Goal: Task Accomplishment & Management: Manage account settings

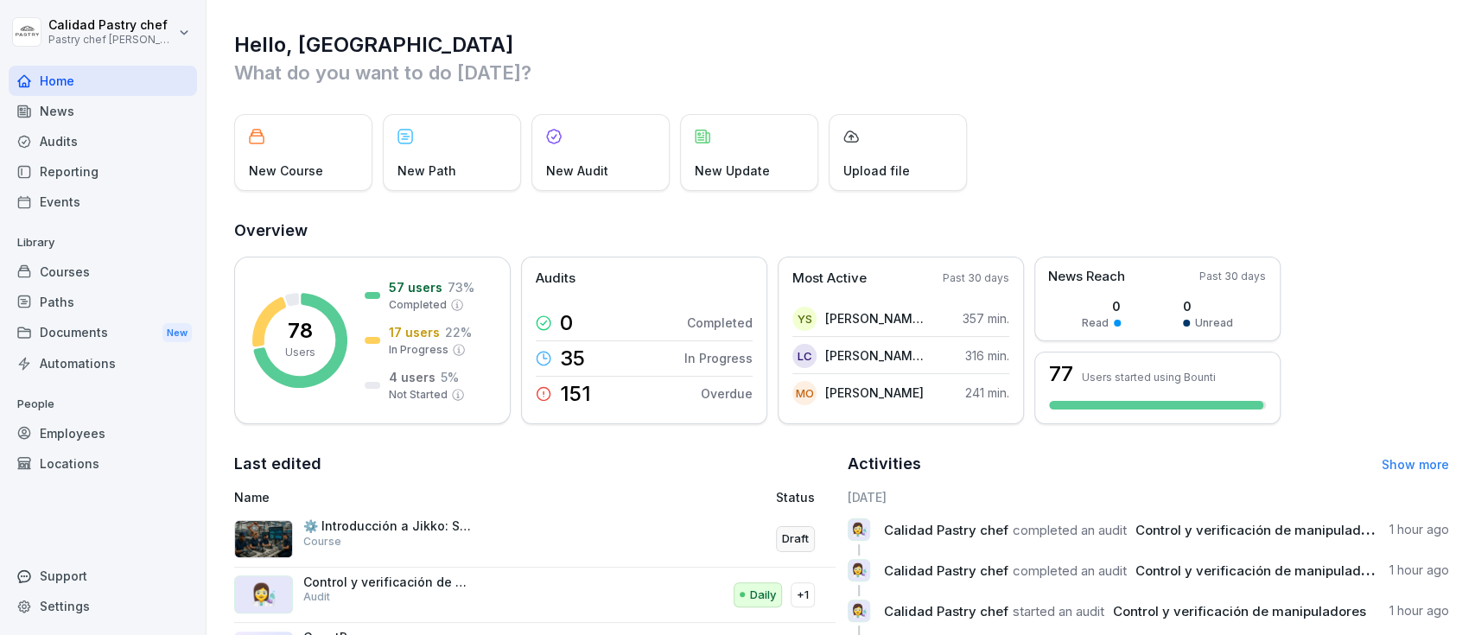
click at [92, 141] on div "Audits" at bounding box center [103, 141] width 188 height 30
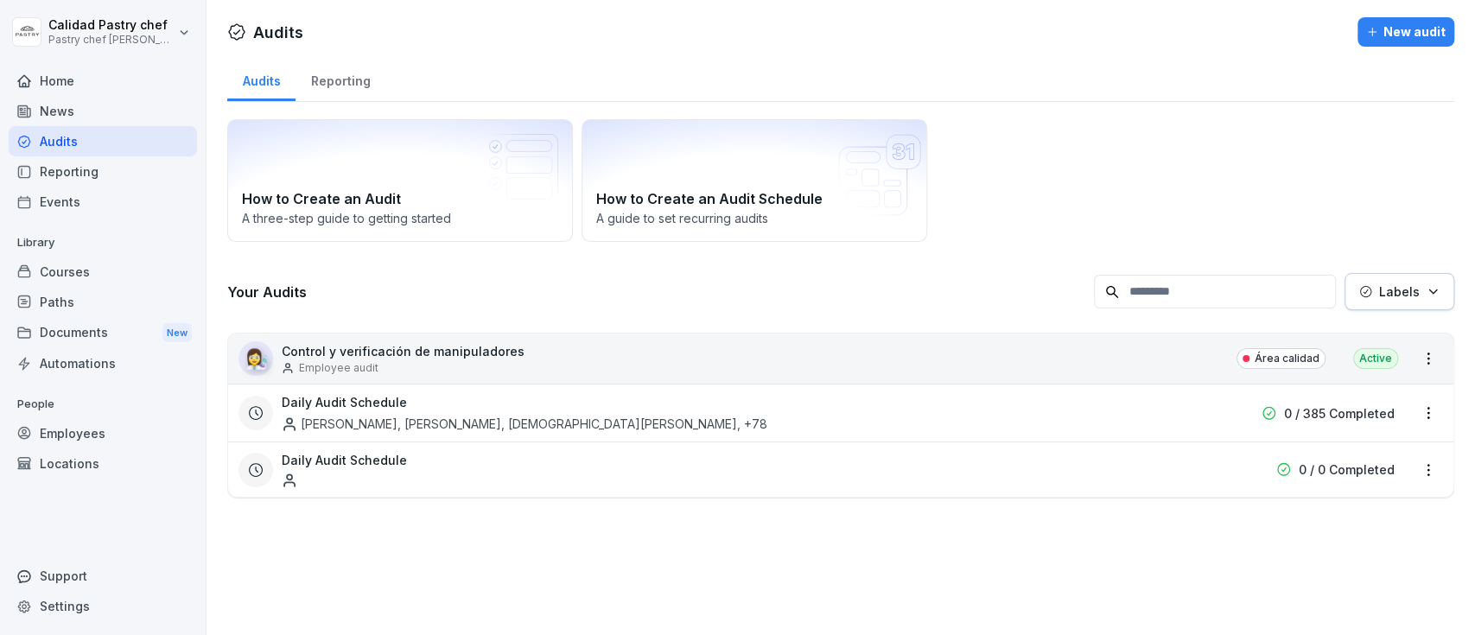
click at [945, 345] on div "👩‍🔬 Control y verificación de manipuladores Employee audit Área calidad Active" at bounding box center [840, 359] width 1225 height 50
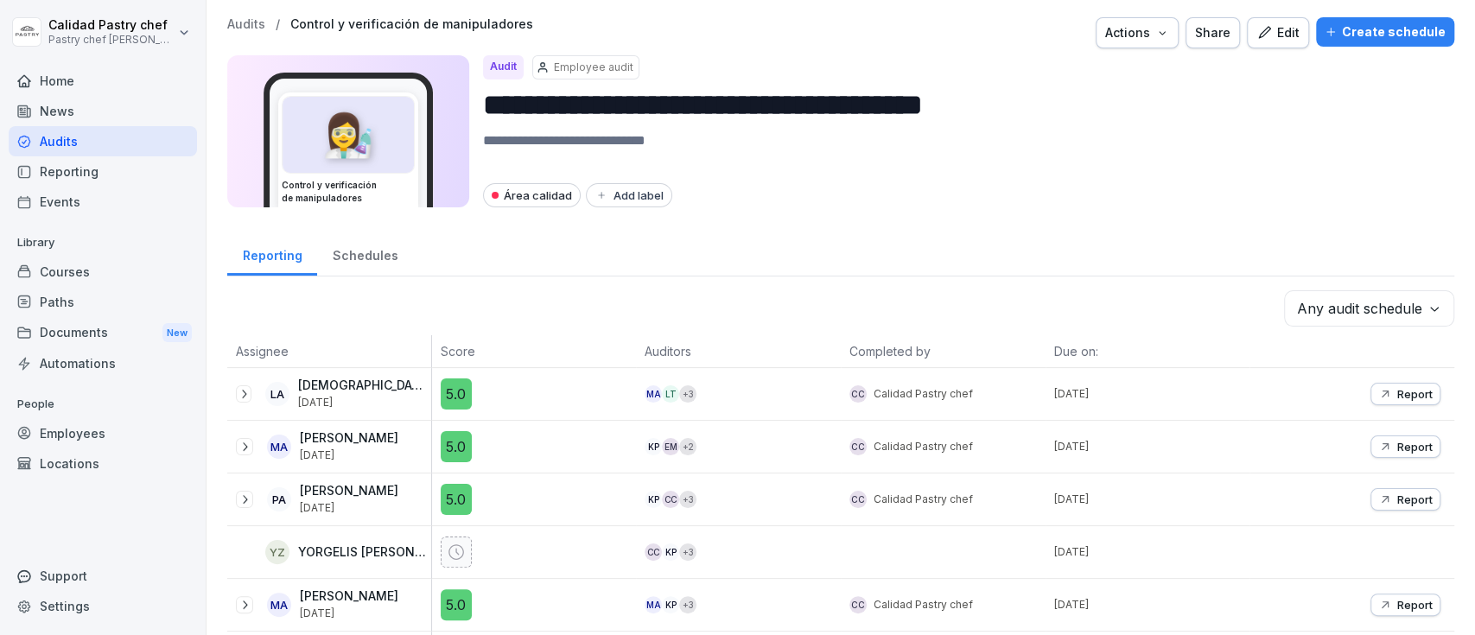
click at [244, 394] on icon at bounding box center [244, 394] width 14 height 14
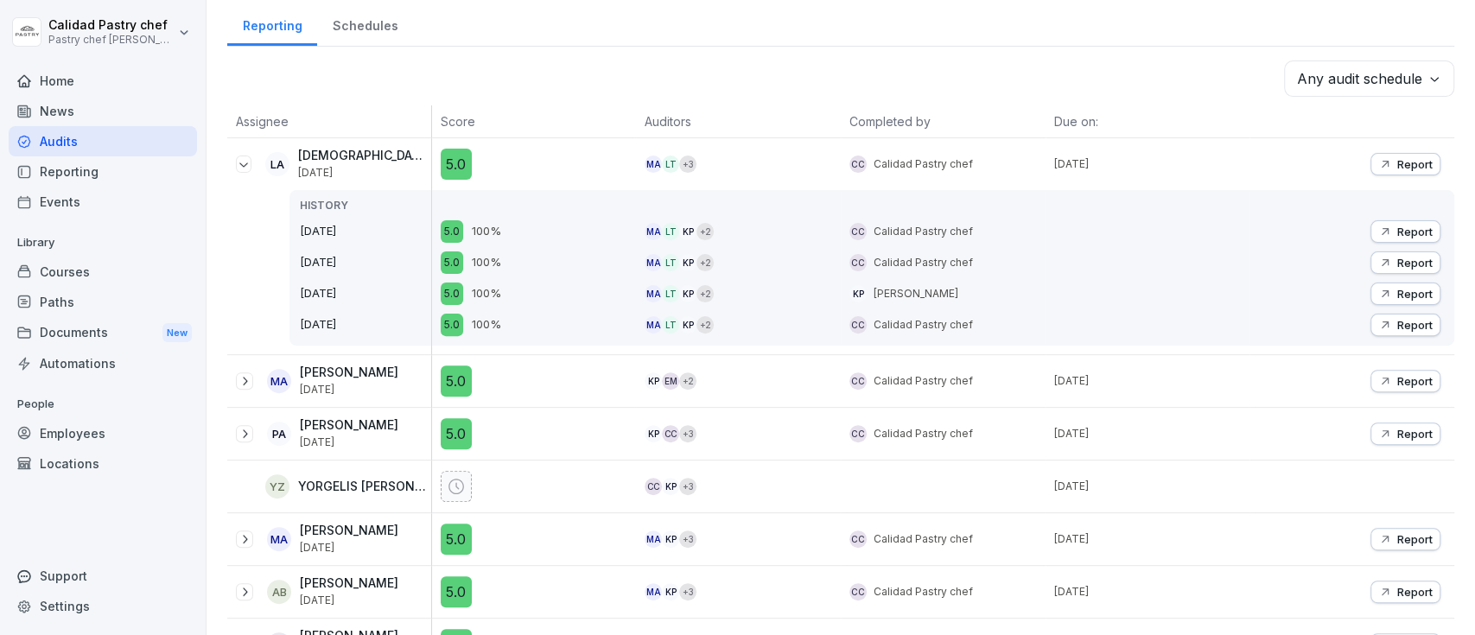
scroll to position [115, 0]
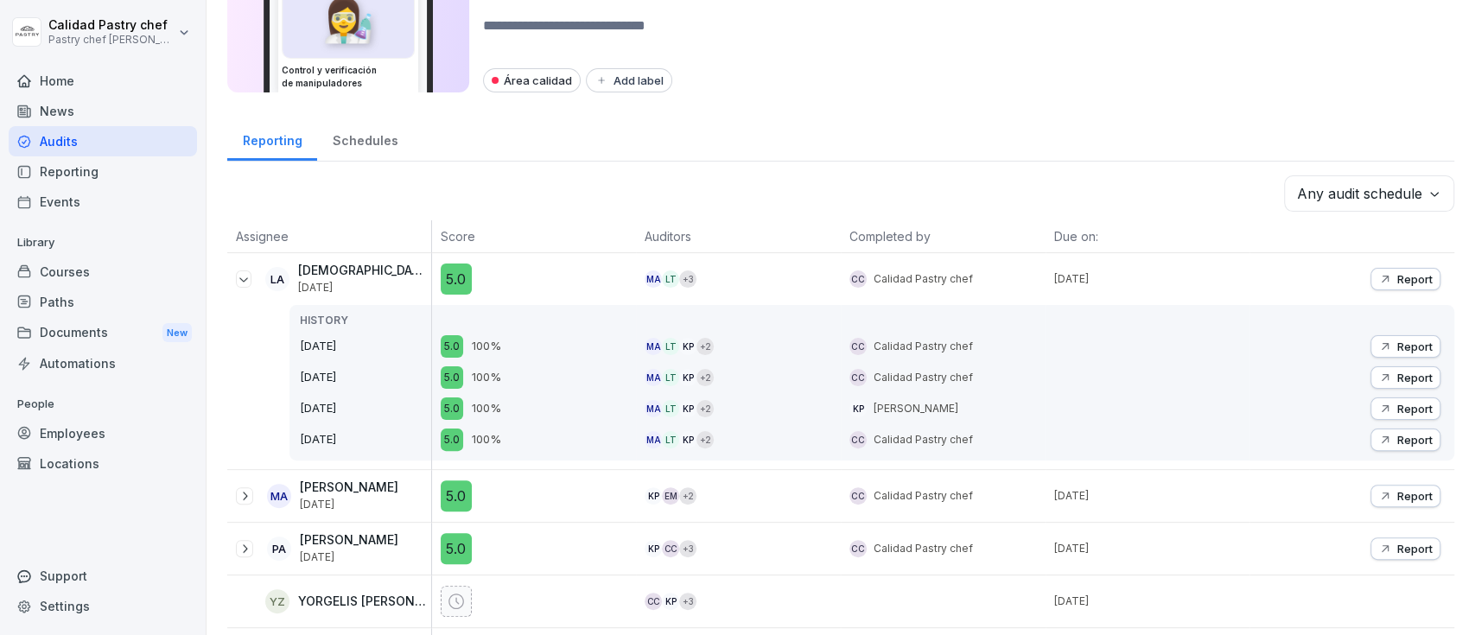
click at [239, 278] on icon at bounding box center [244, 279] width 14 height 14
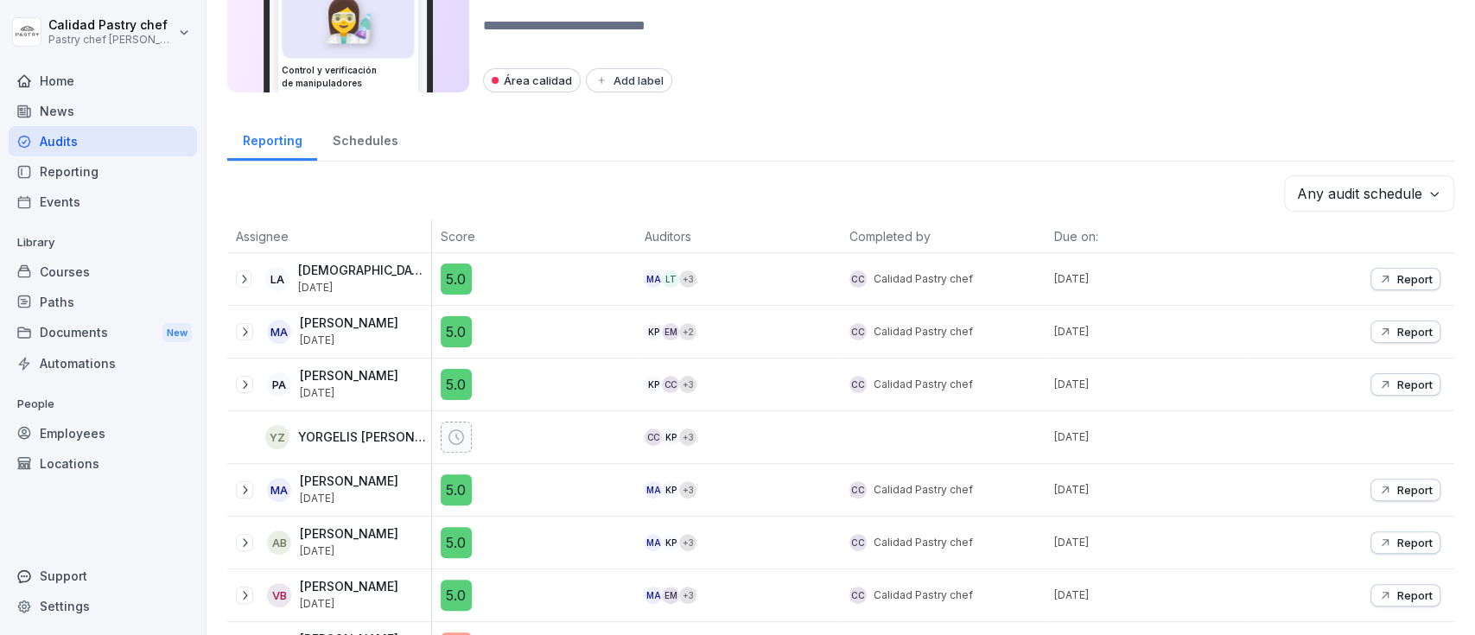
click at [1397, 277] on p "Report" at bounding box center [1414, 279] width 35 height 14
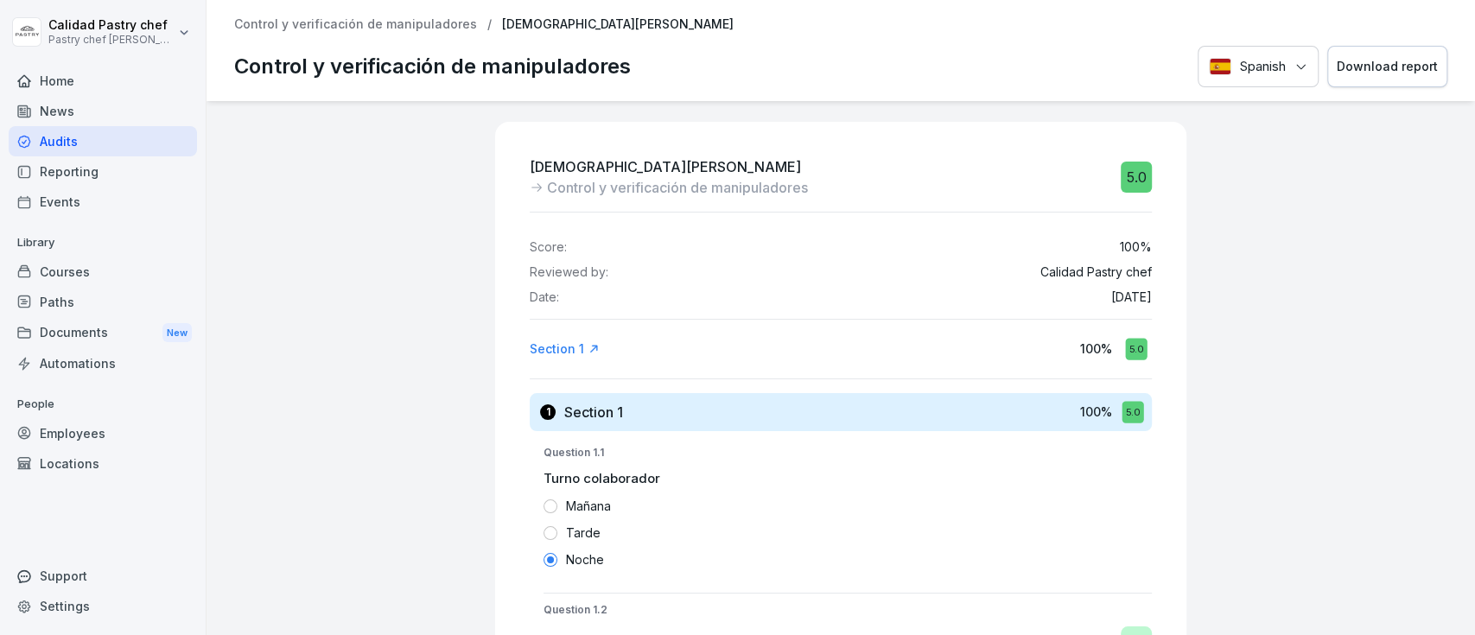
click at [1361, 73] on div "Download report" at bounding box center [1387, 66] width 101 height 19
click at [107, 340] on div "Documents New" at bounding box center [103, 333] width 188 height 32
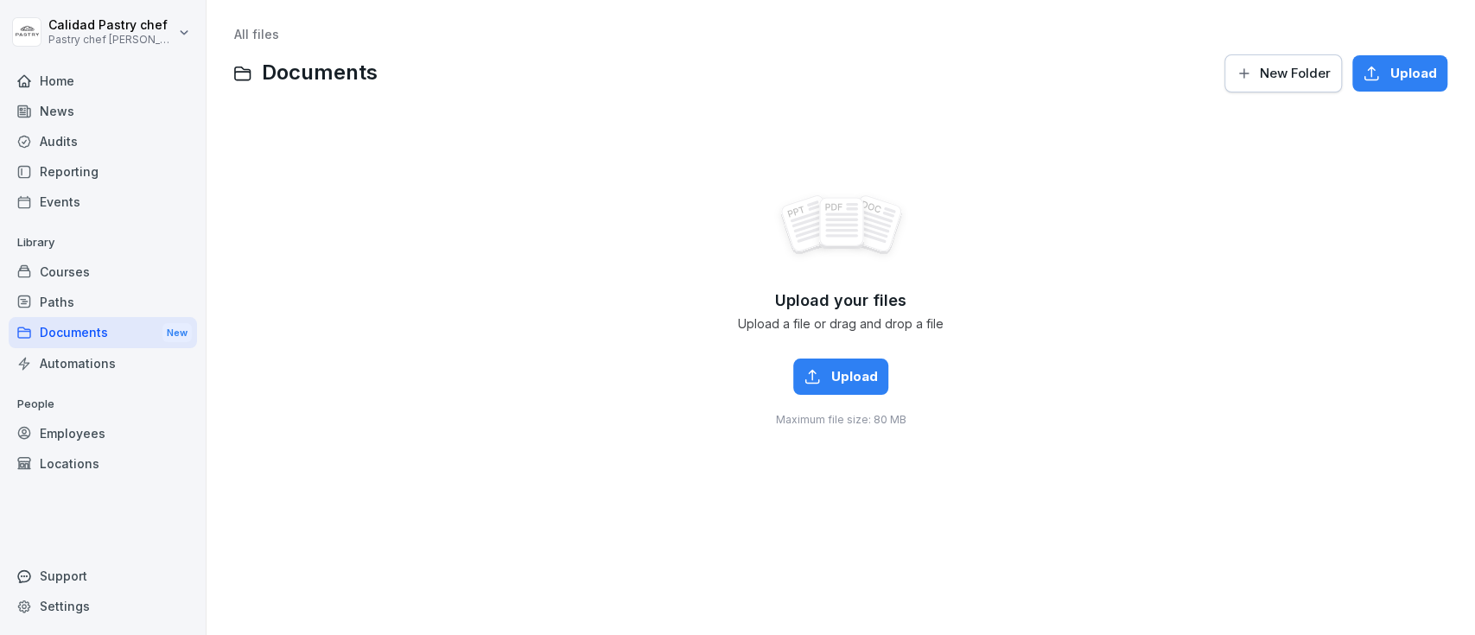
click at [81, 179] on div "Reporting" at bounding box center [103, 171] width 188 height 30
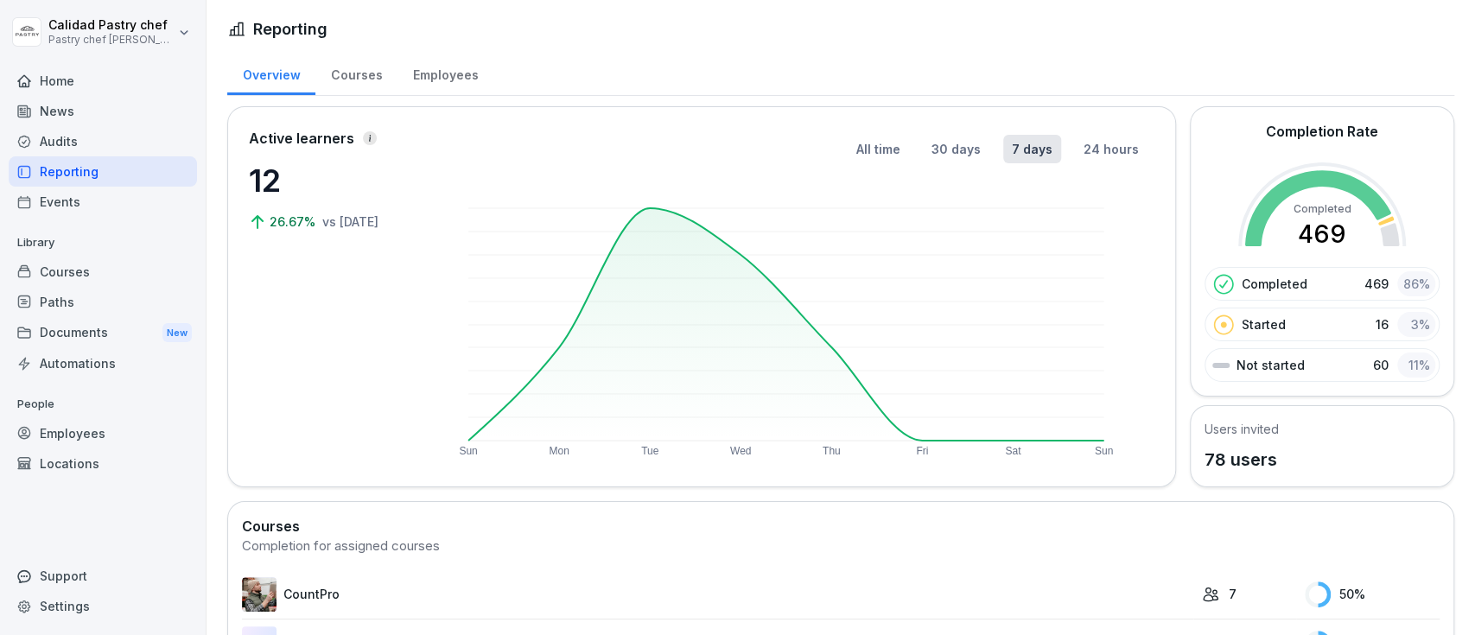
click at [335, 73] on div "Courses" at bounding box center [356, 73] width 82 height 44
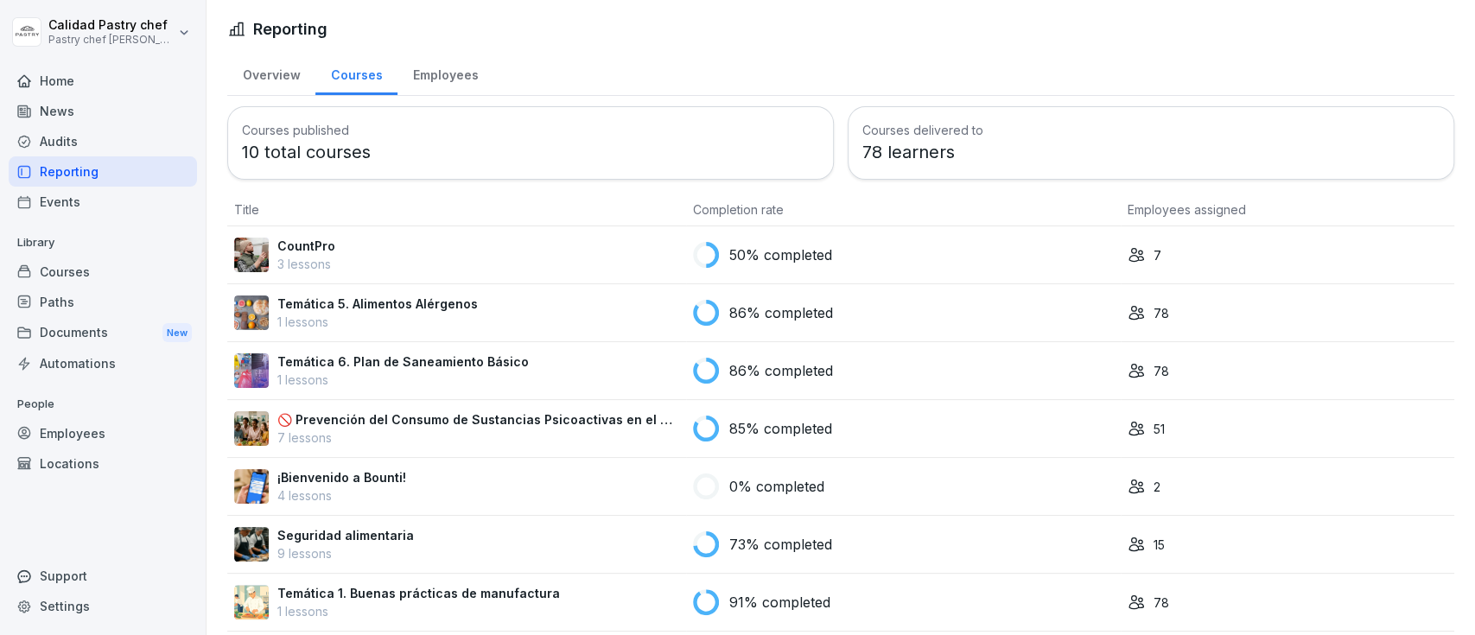
click at [289, 70] on div "Overview" at bounding box center [271, 73] width 88 height 44
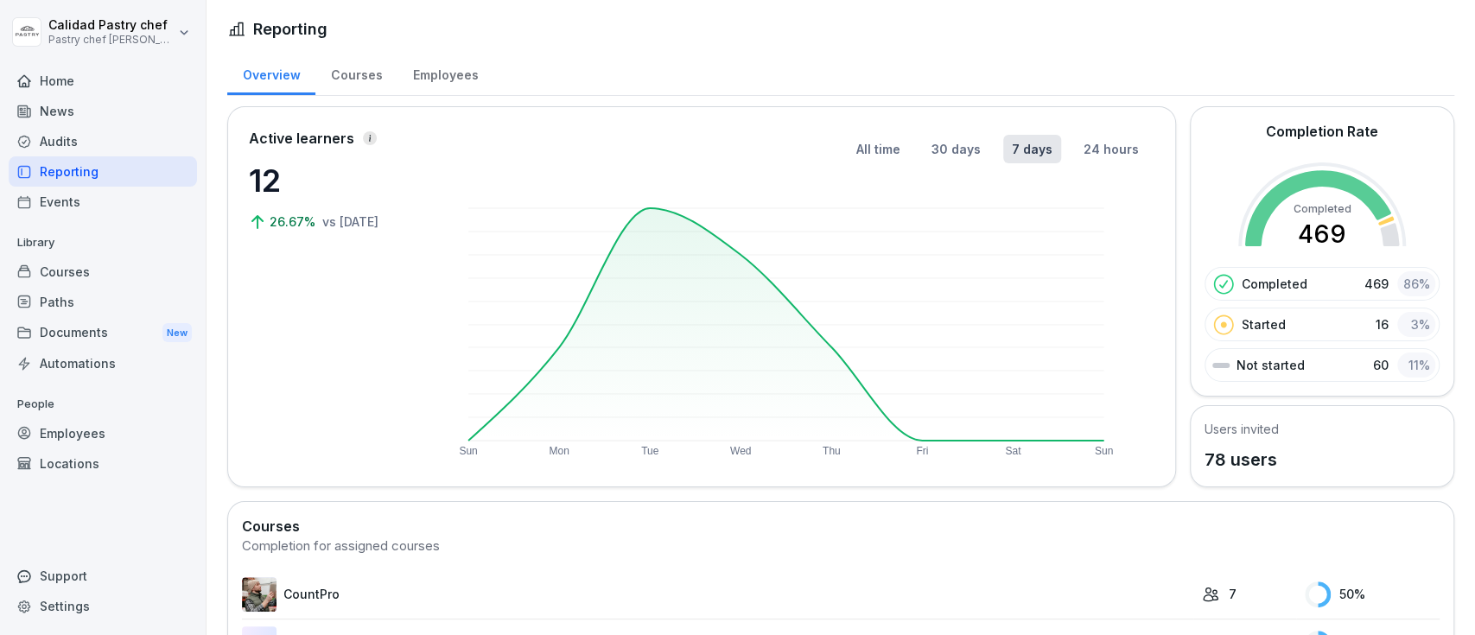
click at [436, 86] on div "Employees" at bounding box center [446, 73] width 96 height 44
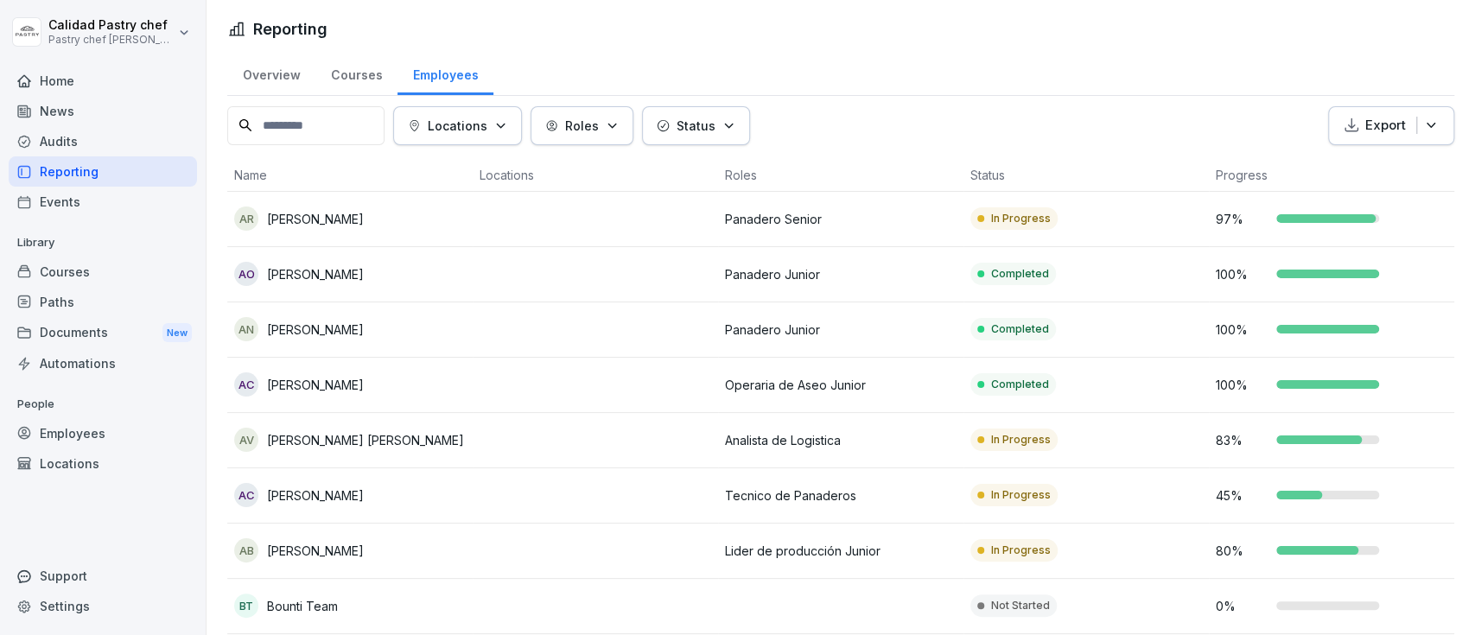
click at [309, 66] on div "Overview" at bounding box center [271, 73] width 88 height 44
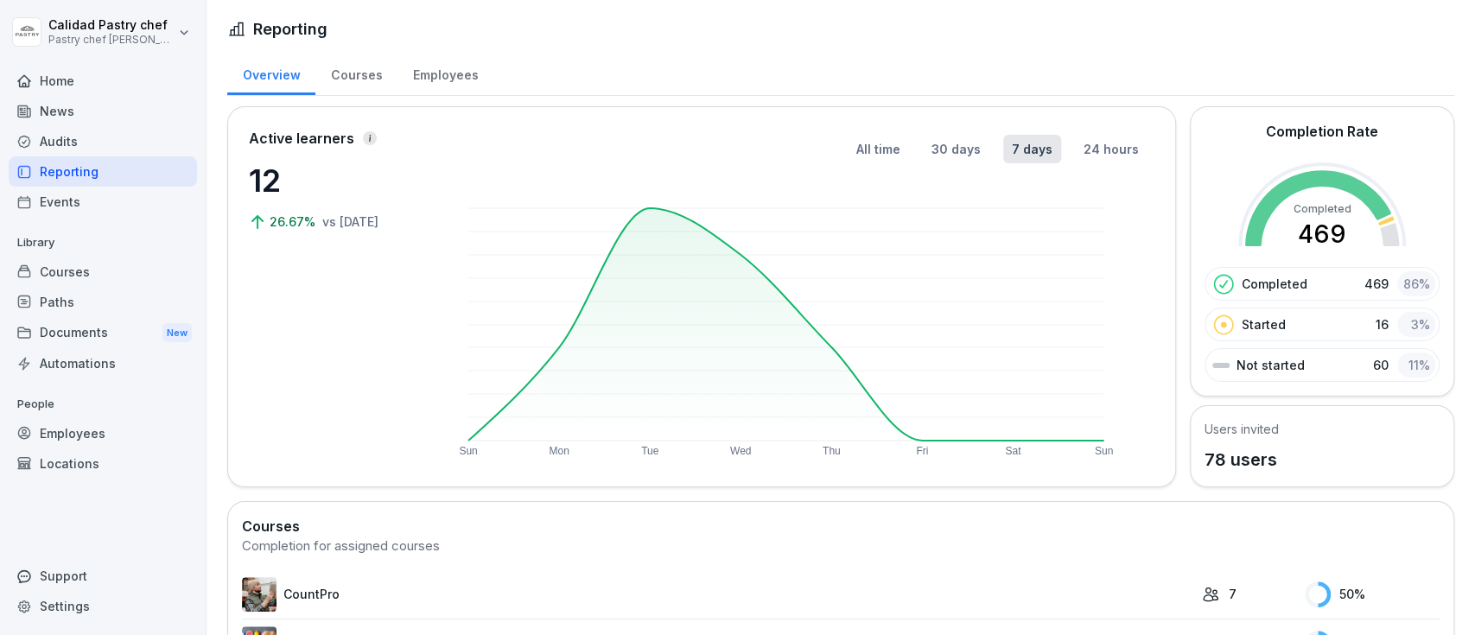
click at [190, 32] on html "Calidad Pastry chef Pastry chef Pastelería y Cocina gourmet Home News Audits Re…" at bounding box center [737, 317] width 1475 height 635
click at [183, 31] on html "Calidad Pastry chef Pastry chef Pastelería y Cocina gourmet Home News Audits Re…" at bounding box center [737, 317] width 1475 height 635
click at [61, 202] on div "Events" at bounding box center [103, 202] width 188 height 30
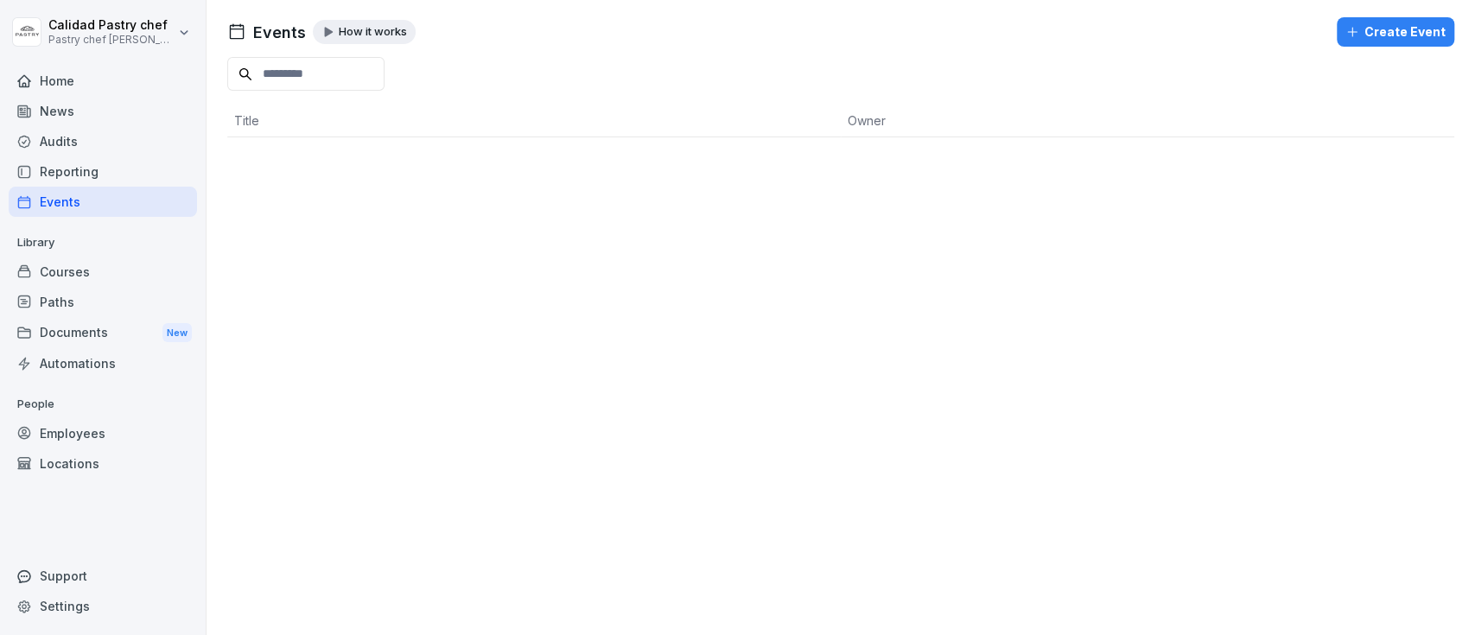
click at [92, 117] on div "News" at bounding box center [103, 111] width 188 height 30
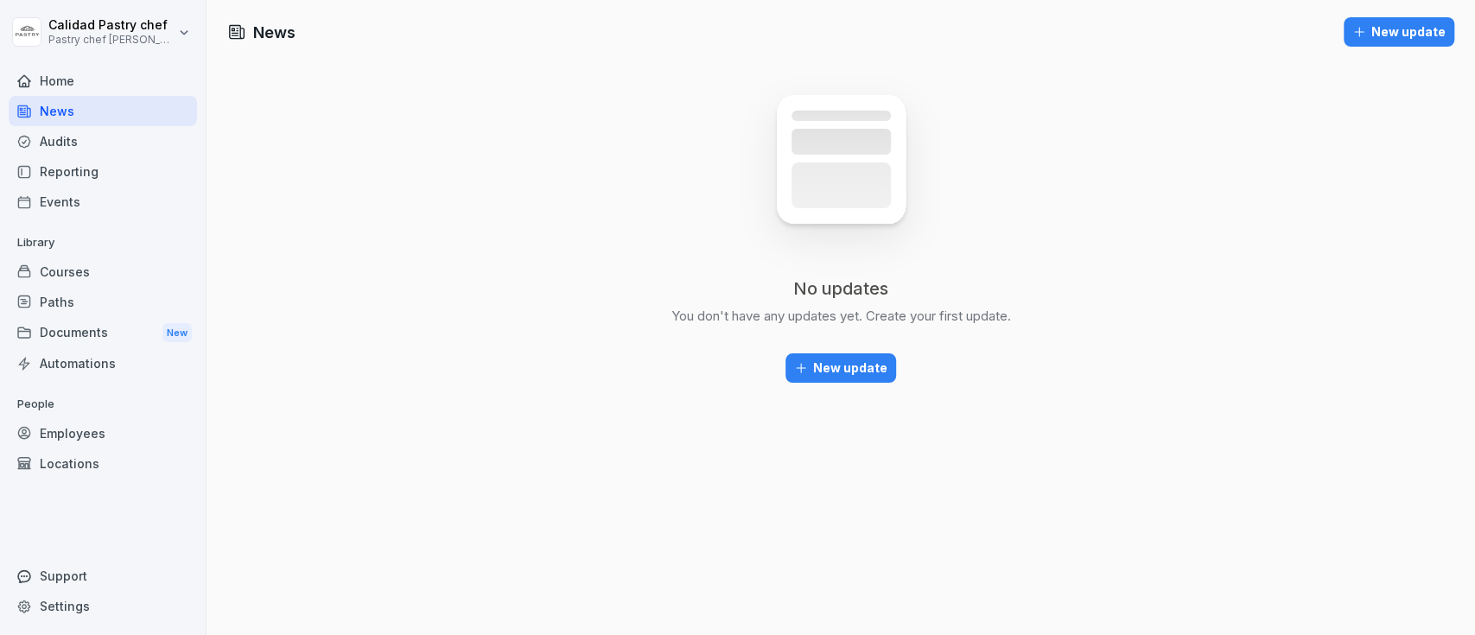
click at [72, 142] on div "Audits" at bounding box center [103, 141] width 188 height 30
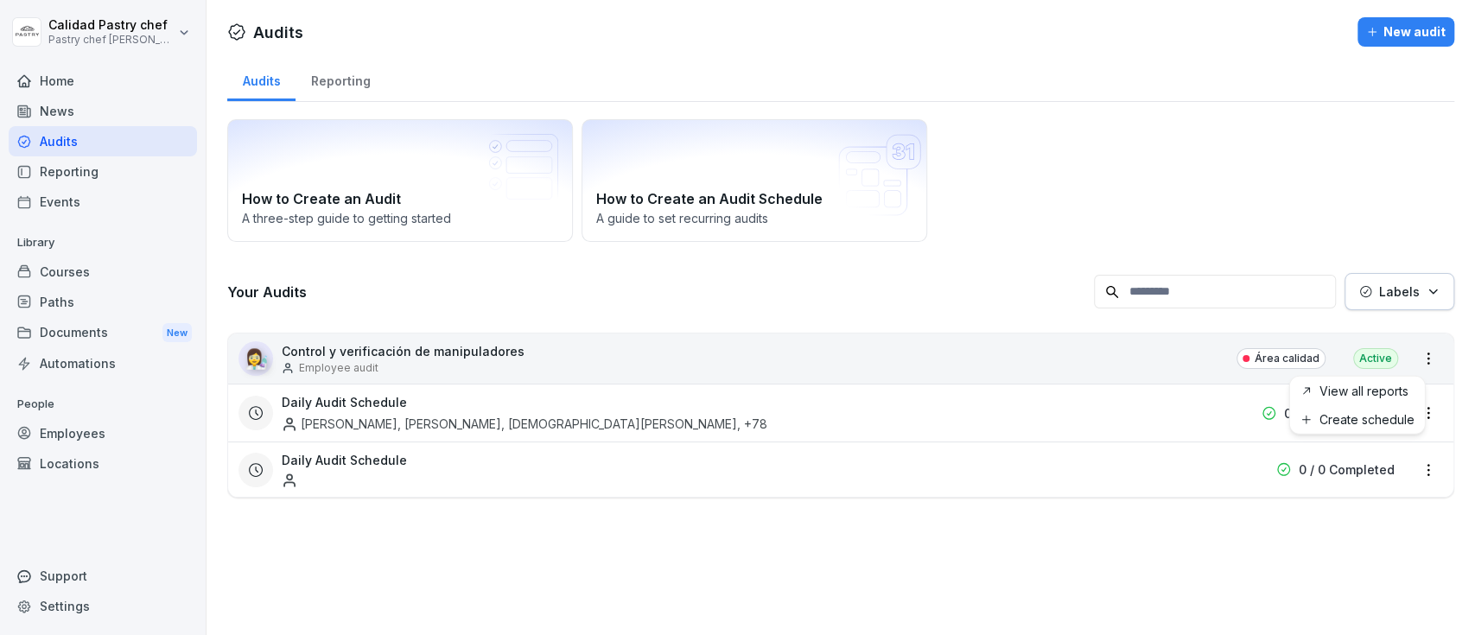
click at [1409, 352] on html "Calidad Pastry chef Pastry chef Pastelería y Cocina gourmet Home News Audits Re…" at bounding box center [737, 317] width 1475 height 635
click at [0, 0] on link "View all reports" at bounding box center [0, 0] width 0 height 0
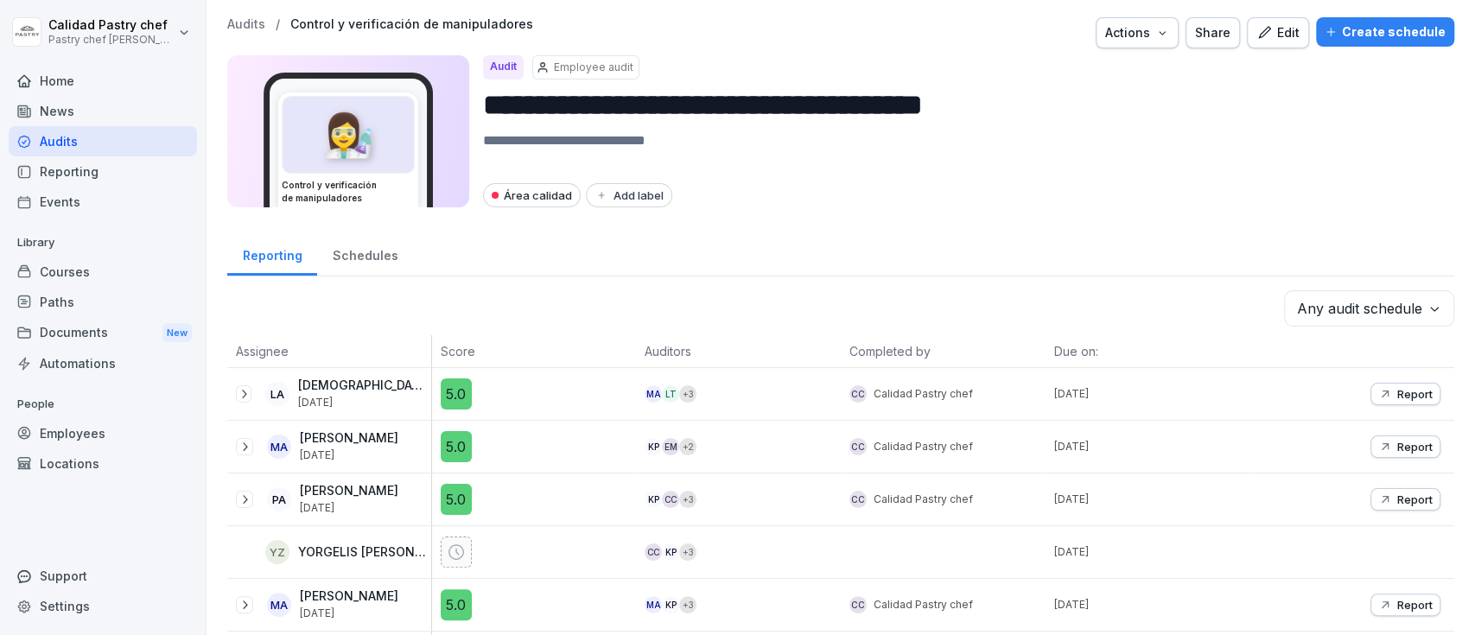
click at [247, 388] on icon at bounding box center [244, 394] width 14 height 14
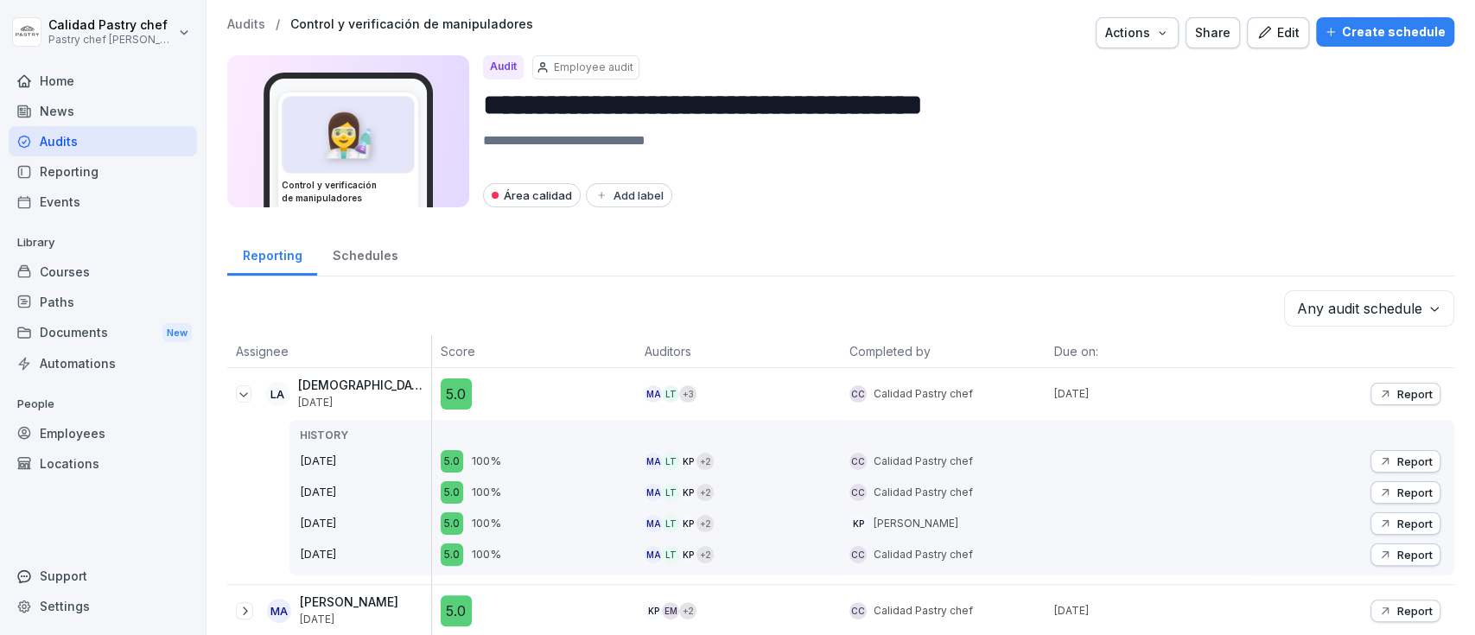
click at [306, 430] on p "HISTORY" at bounding box center [365, 436] width 131 height 16
click at [245, 398] on icon at bounding box center [244, 394] width 14 height 14
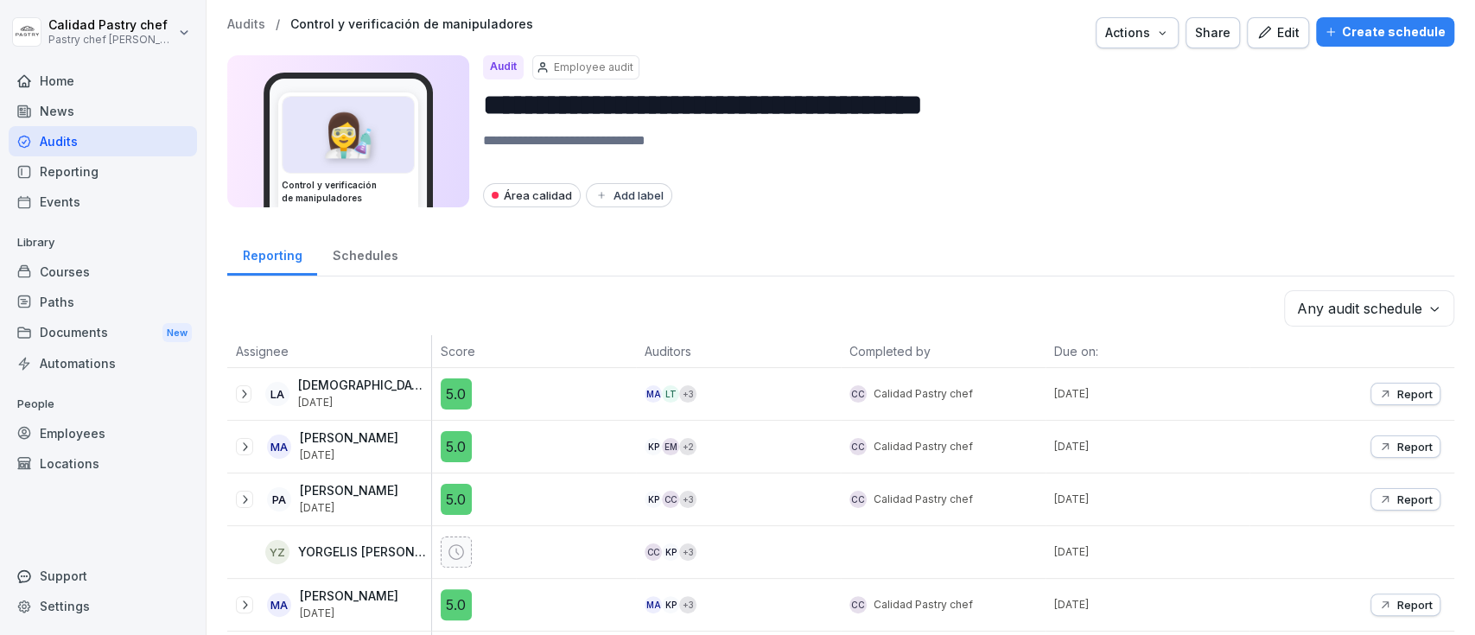
click at [245, 436] on div "MA [PERSON_NAME] [DATE]" at bounding box center [333, 446] width 195 height 30
click at [243, 441] on icon at bounding box center [245, 447] width 14 height 14
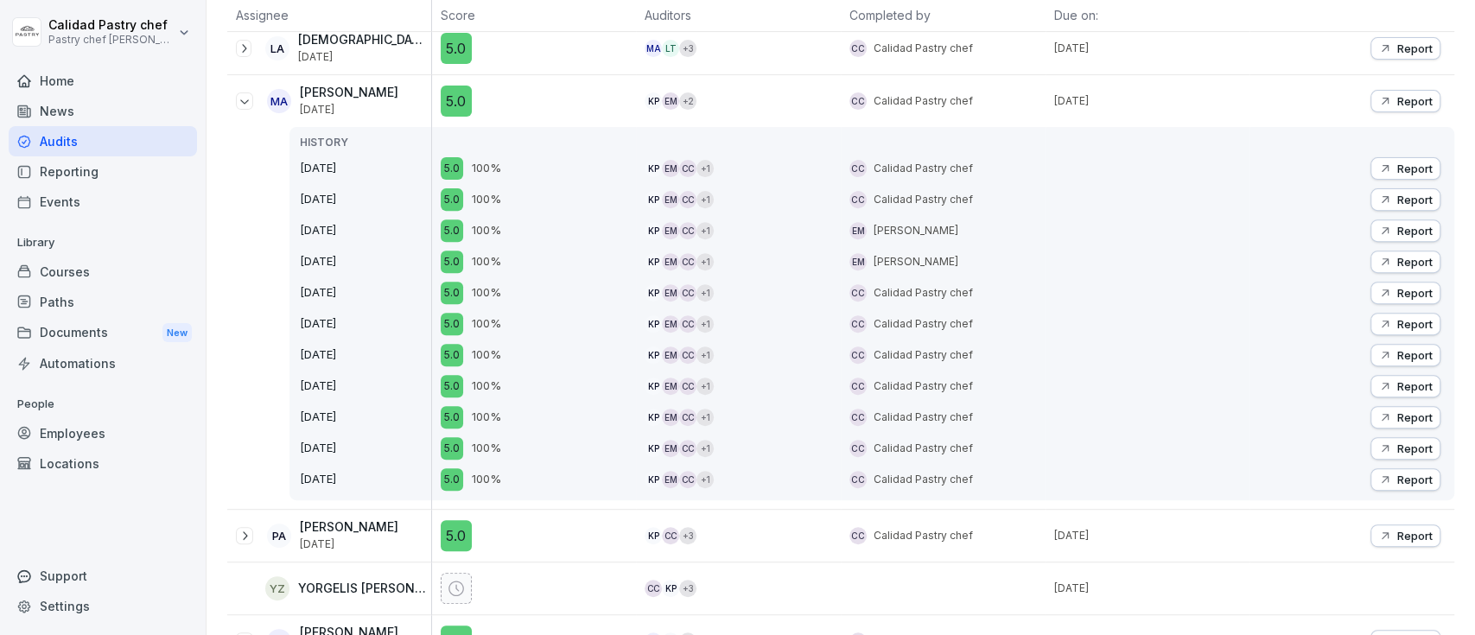
scroll to position [806, 0]
